Goal: Navigation & Orientation: Find specific page/section

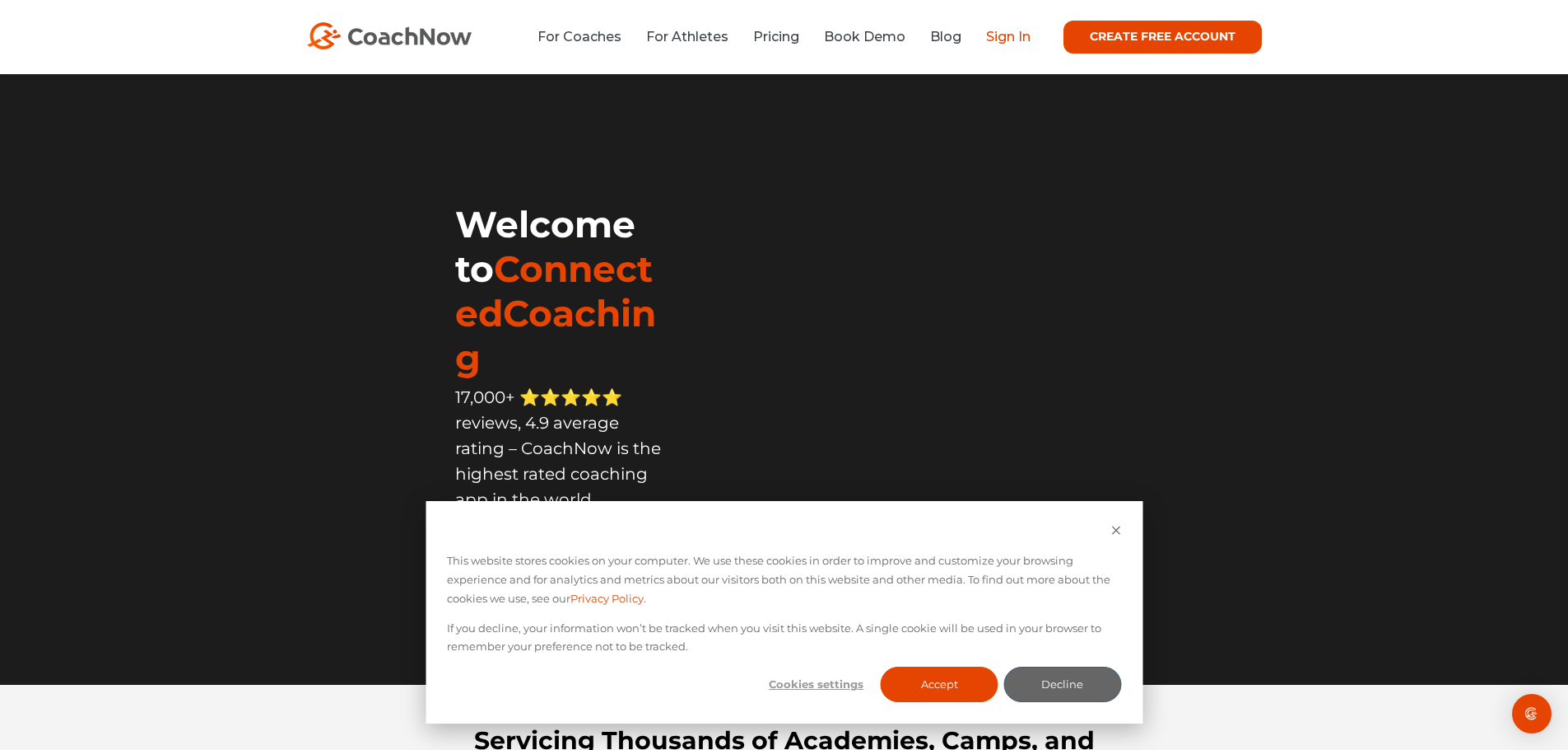
click at [1010, 38] on link "Sign In" at bounding box center [1008, 36] width 45 height 16
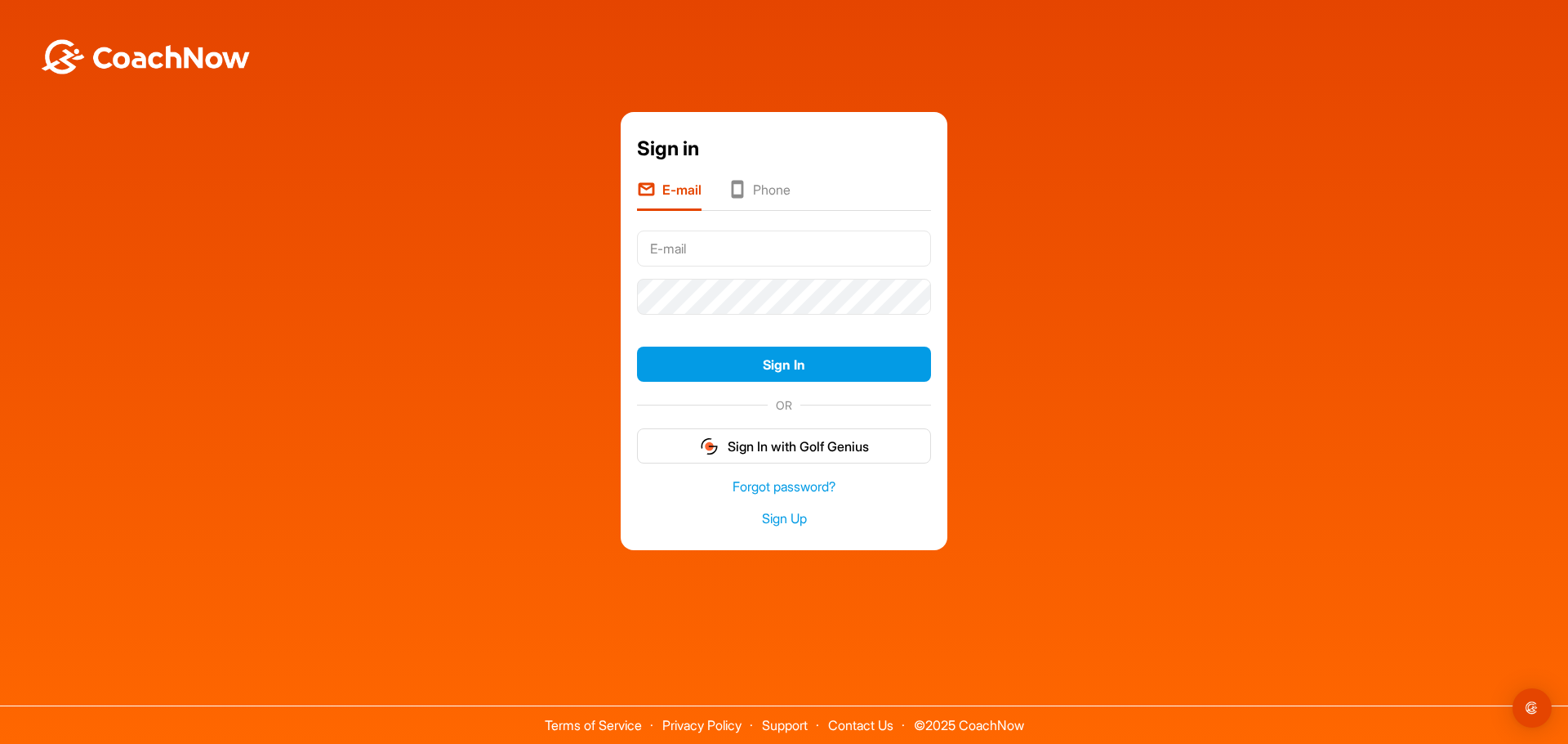
click at [771, 190] on li "Phone" at bounding box center [759, 195] width 63 height 31
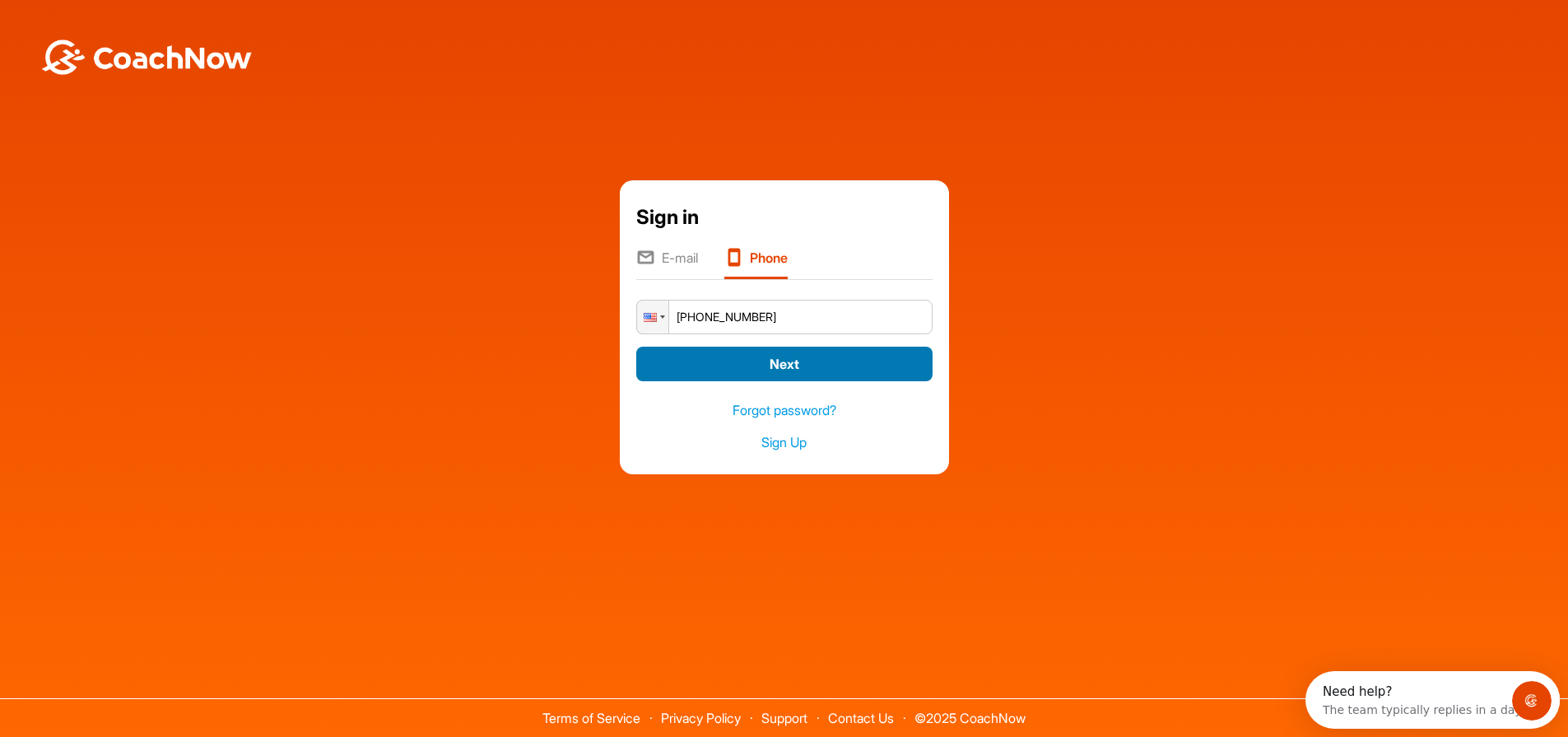
type input "+1 (417) 483-7984"
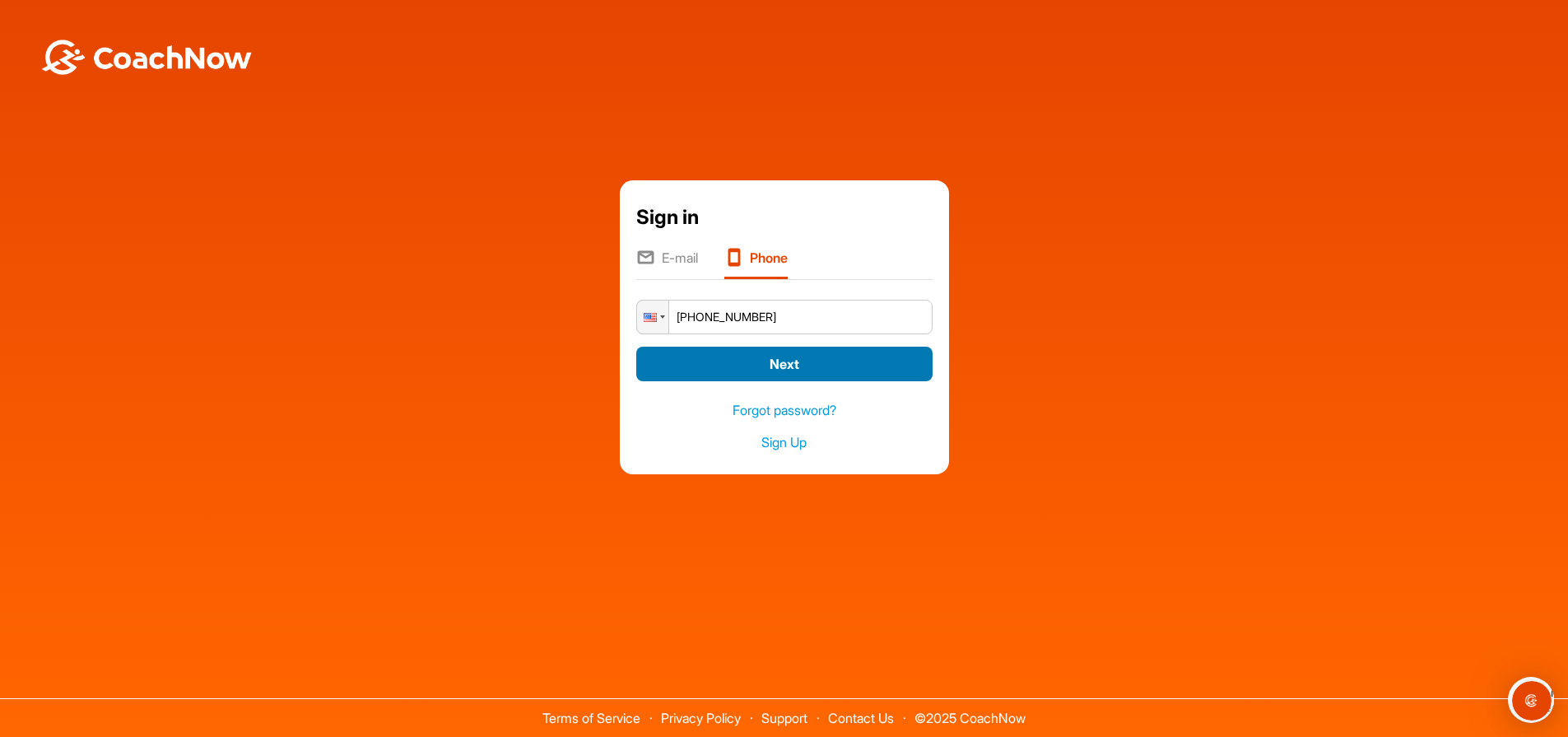
click at [877, 370] on button "Next" at bounding box center [784, 364] width 297 height 35
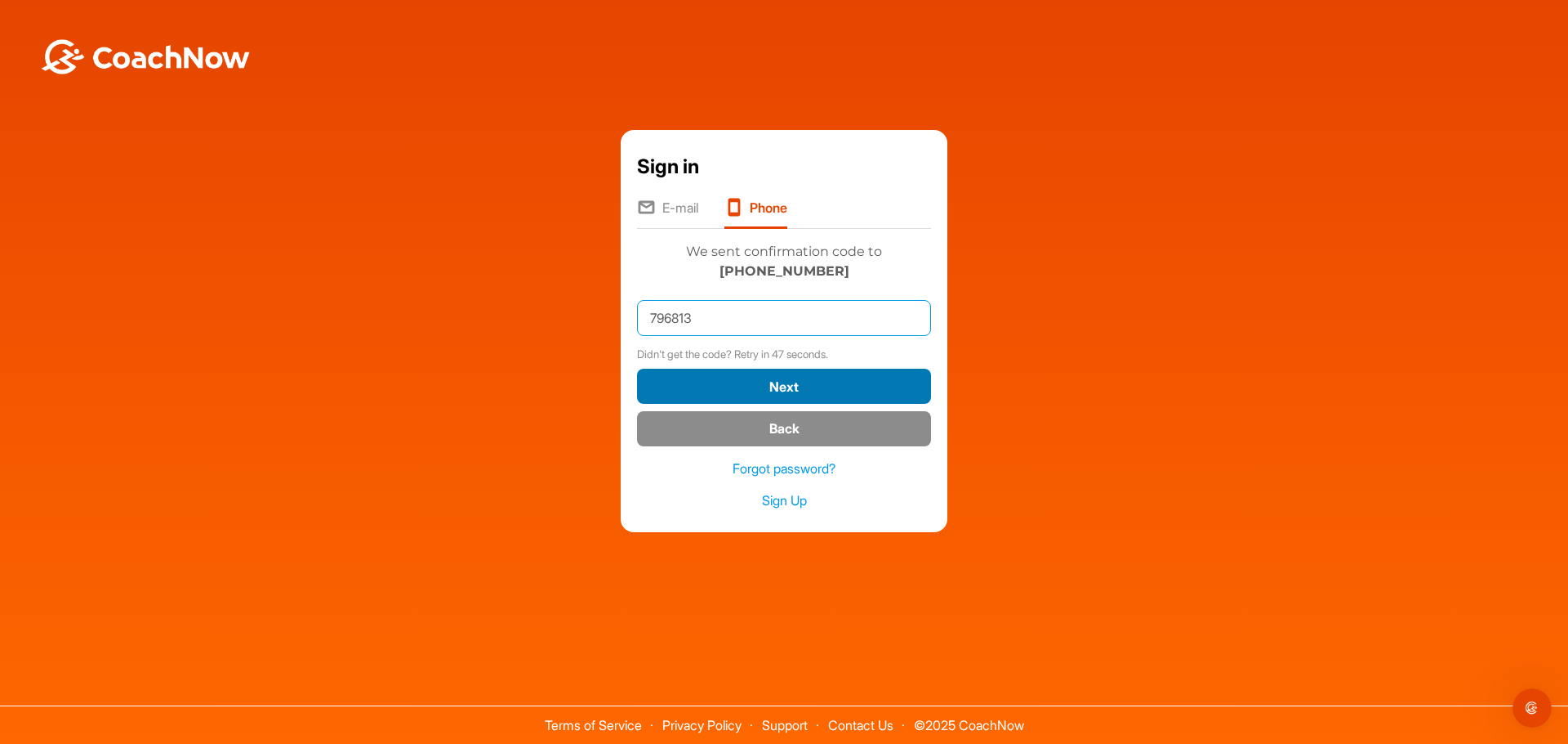
type input "796813"
click at [859, 390] on button "Next" at bounding box center [784, 386] width 294 height 35
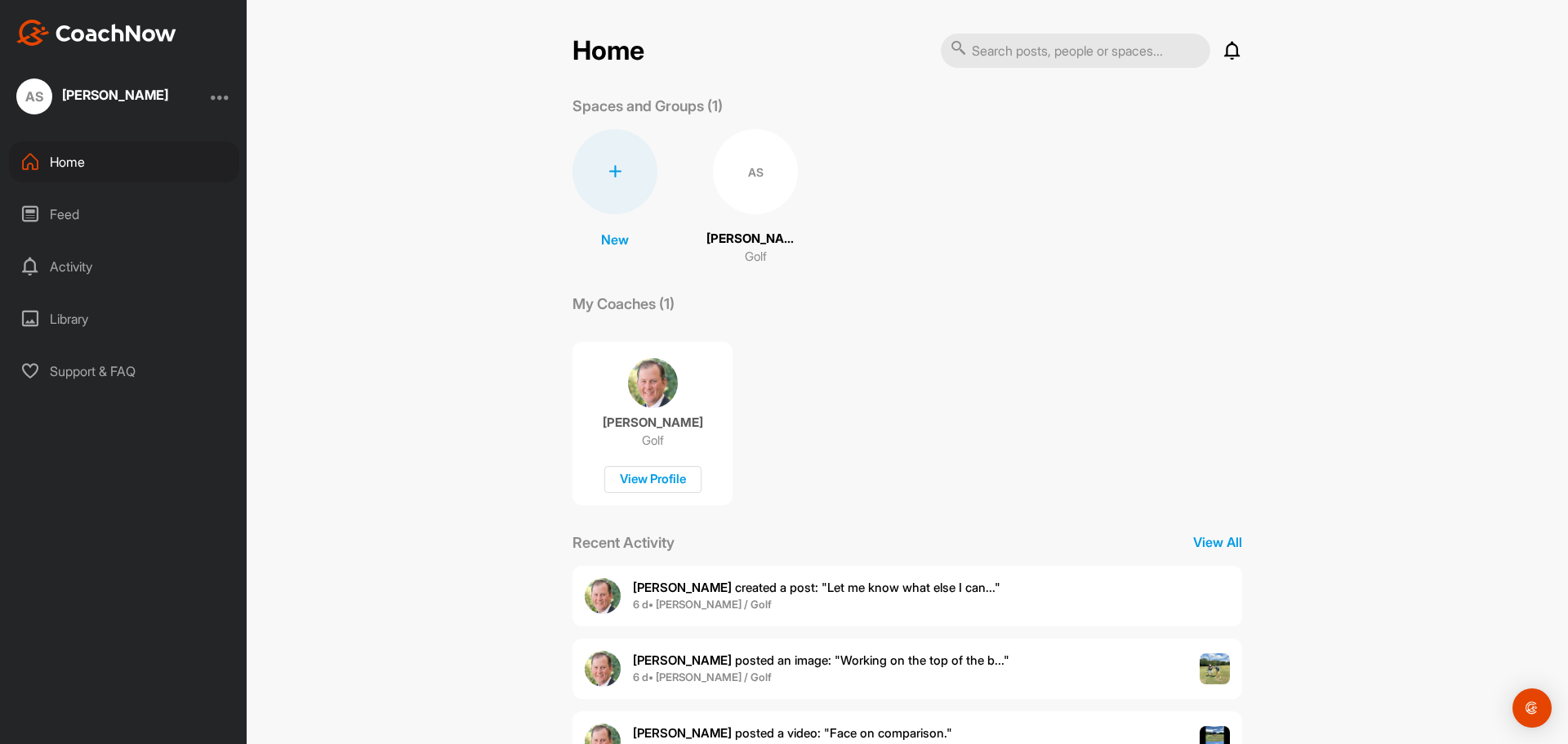
scroll to position [138, 0]
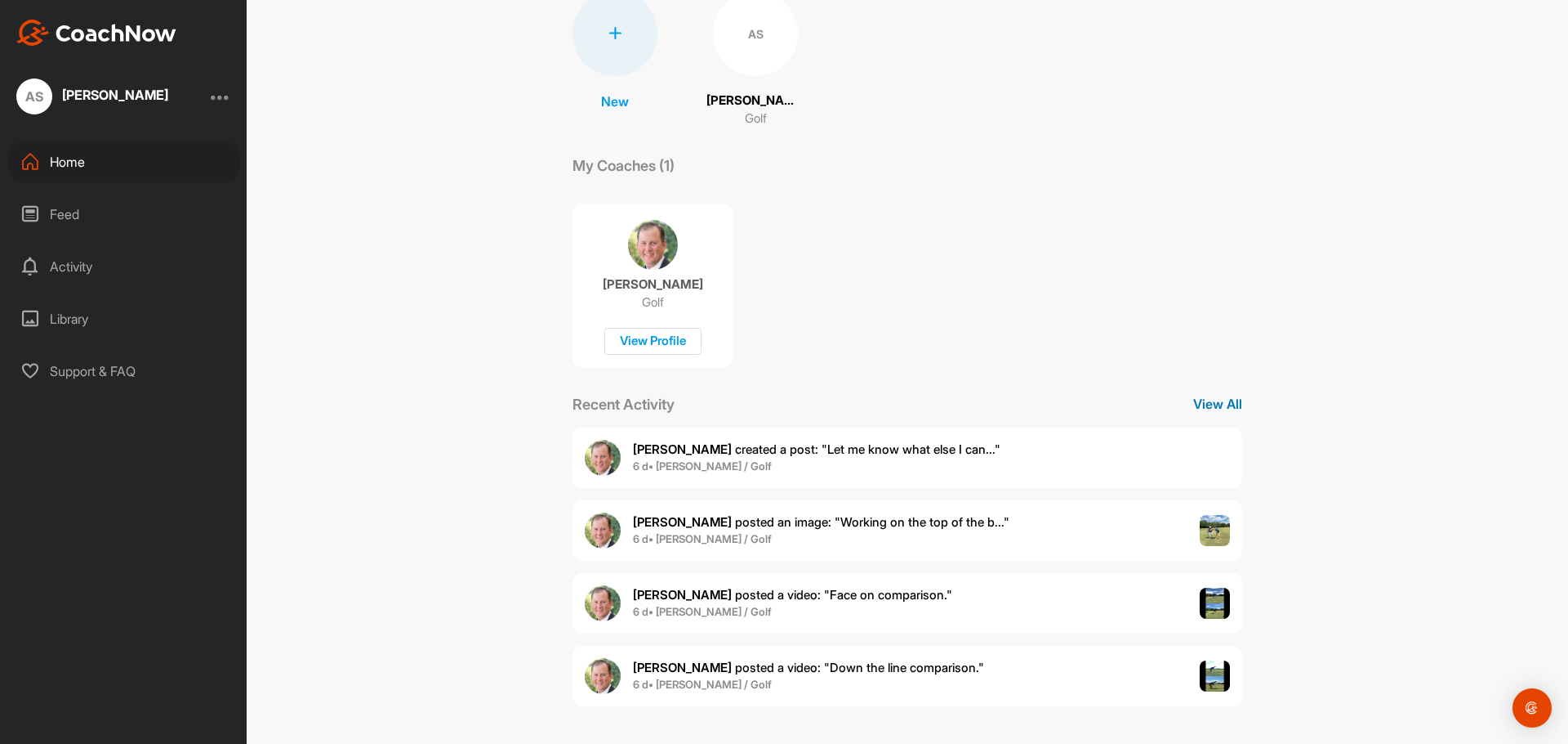
click at [1213, 407] on p "View All" at bounding box center [1217, 404] width 49 height 20
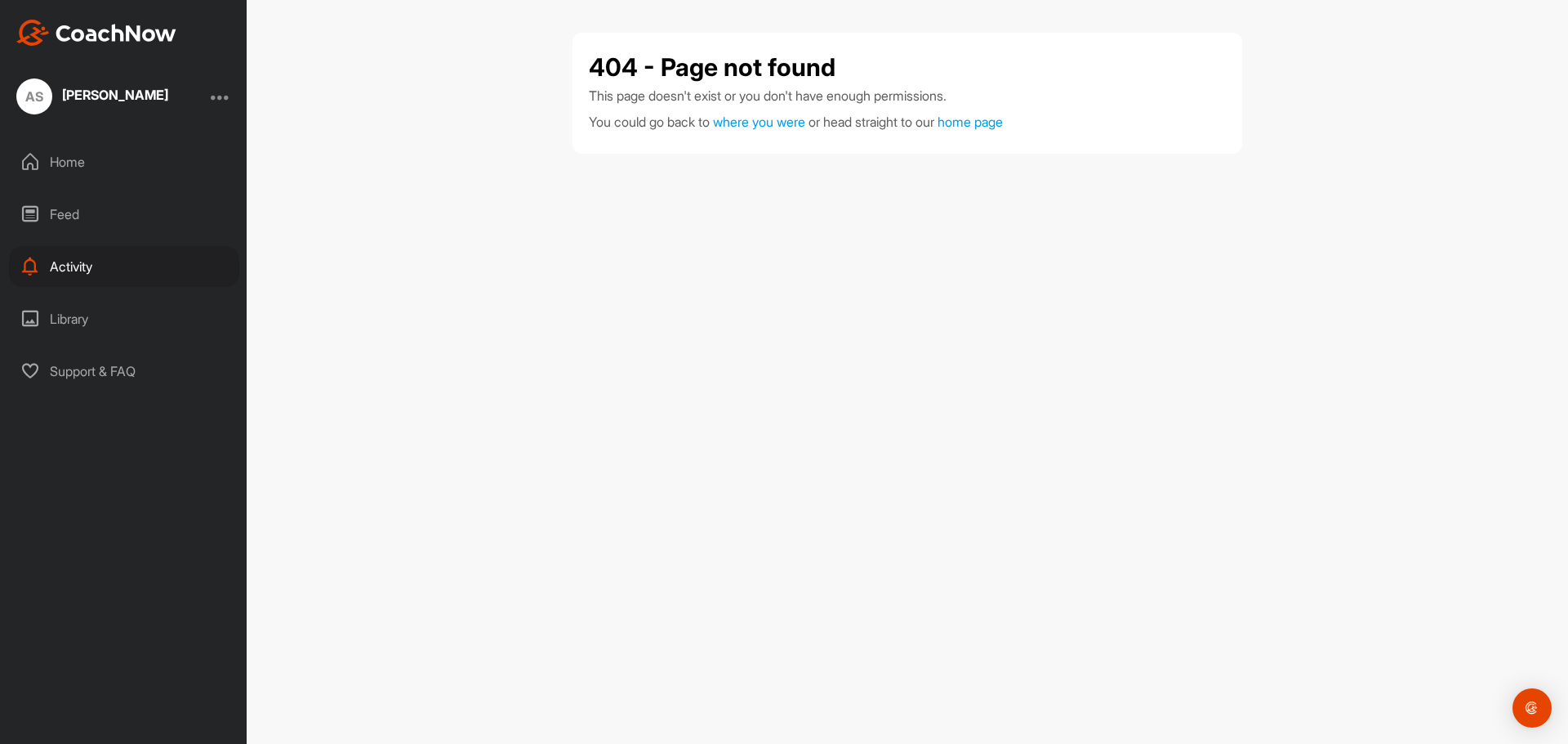
click at [73, 264] on div "Activity" at bounding box center [124, 266] width 230 height 41
